Goal: Navigation & Orientation: Go to known website

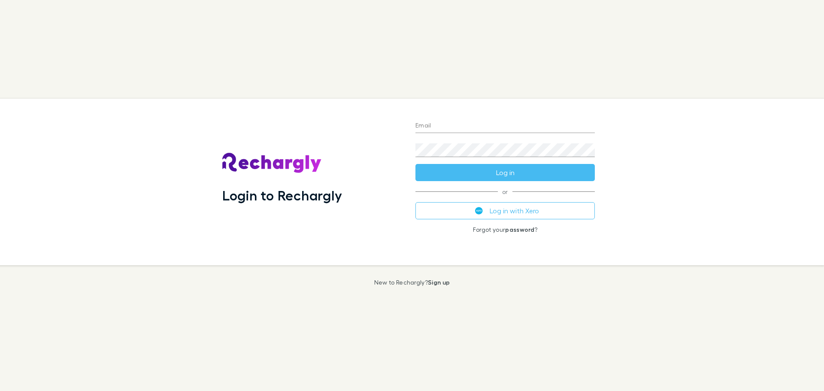
click at [417, 127] on input "Email" at bounding box center [504, 126] width 179 height 14
click at [388, 259] on div "Login to Rechargly" at bounding box center [311, 182] width 193 height 166
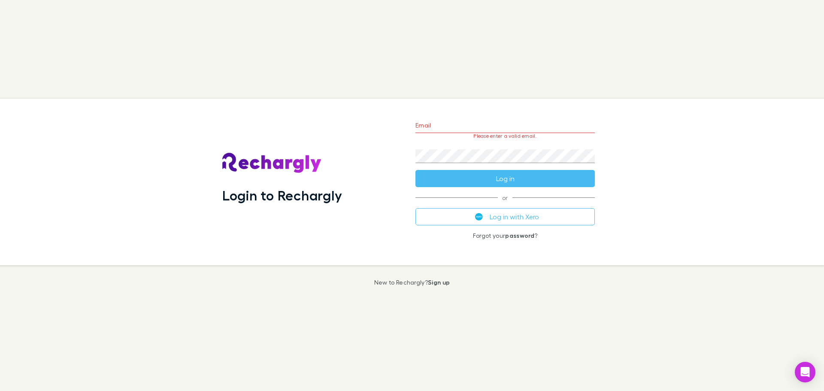
click at [447, 219] on button "Log in with Xero" at bounding box center [504, 216] width 179 height 17
